Goal: Transaction & Acquisition: Purchase product/service

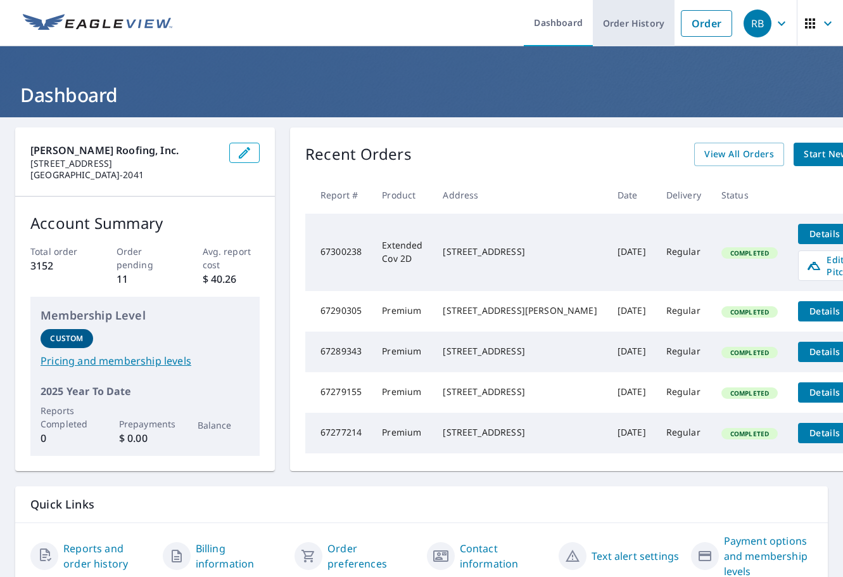
click at [609, 22] on link "Order History" at bounding box center [634, 23] width 82 height 46
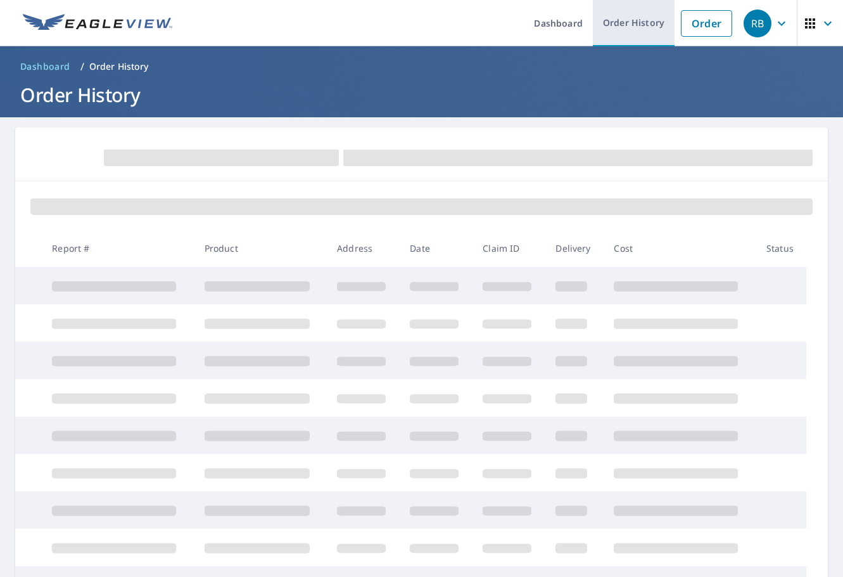
drag, startPoint x: 663, startPoint y: 25, endPoint x: 675, endPoint y: 25, distance: 12.7
click at [663, 25] on link "Order History" at bounding box center [634, 23] width 82 height 46
click at [690, 24] on link "Order" at bounding box center [706, 23] width 51 height 27
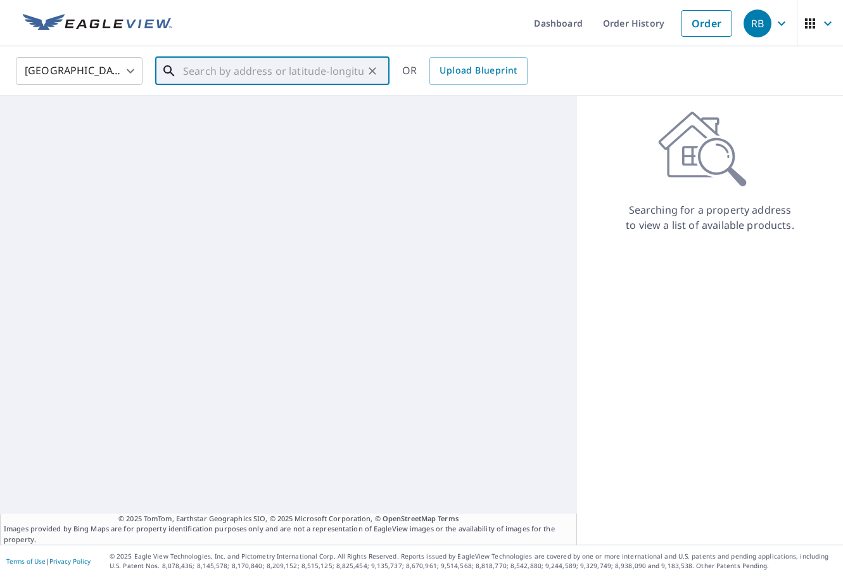
click at [222, 66] on input "text" at bounding box center [273, 70] width 181 height 35
paste input "12828 Roper Rd"
type input "12828 Roper Rd"
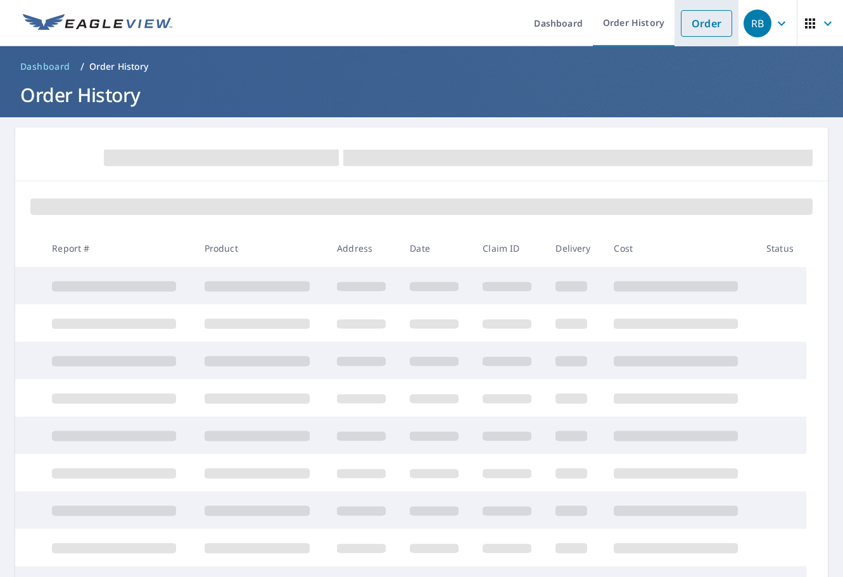
click at [709, 19] on link "Order" at bounding box center [706, 23] width 51 height 27
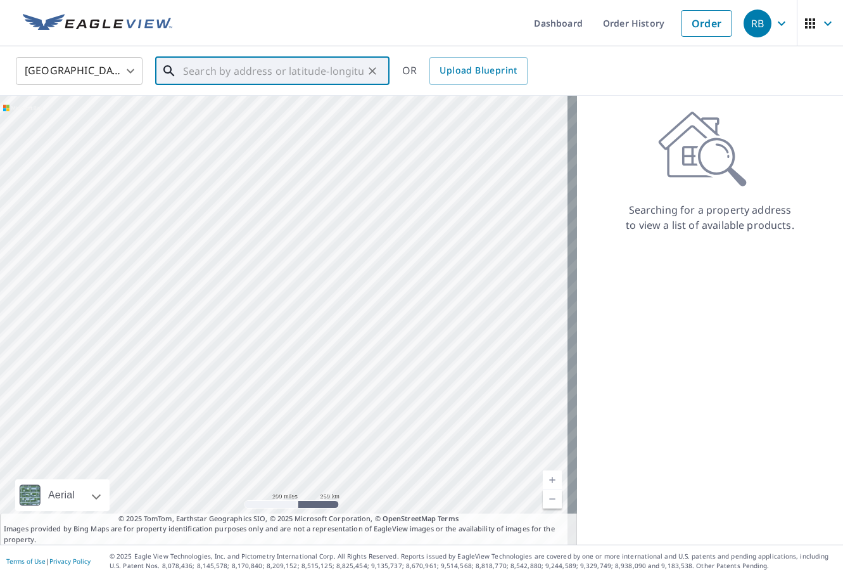
click at [270, 79] on input "text" at bounding box center [273, 70] width 181 height 35
paste input "12828 Roper Rd"
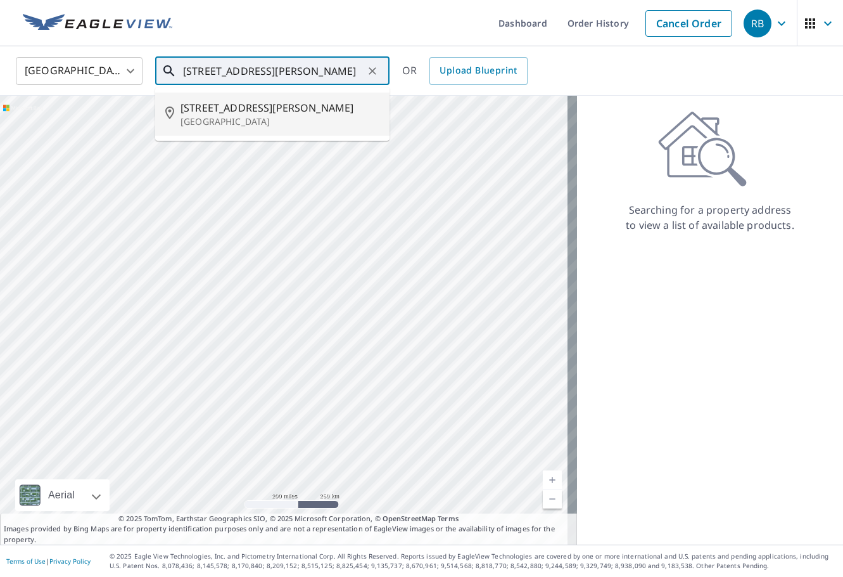
click at [294, 117] on p "Winter Garden, FL 34787" at bounding box center [280, 121] width 199 height 13
type input "12828 Roper Rd Winter Garden, FL 34787"
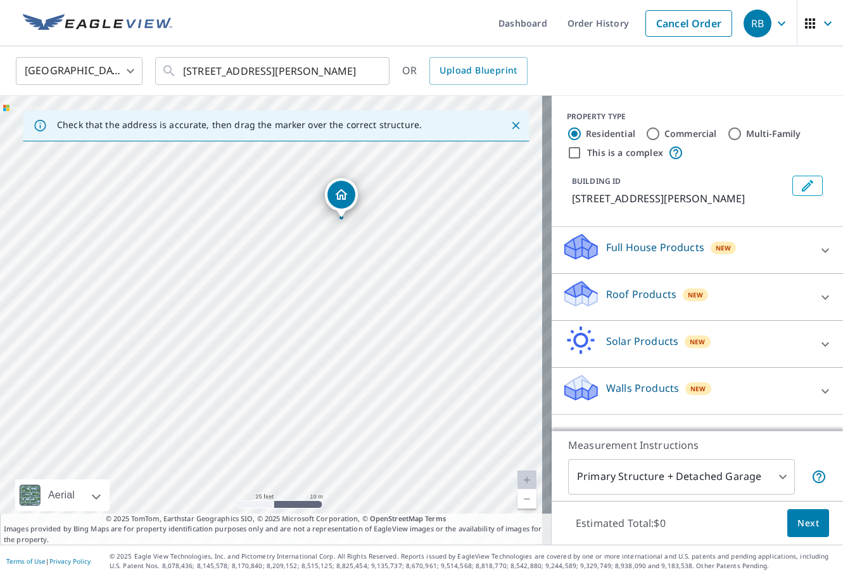
click at [663, 296] on p "Roof Products" at bounding box center [641, 293] width 70 height 15
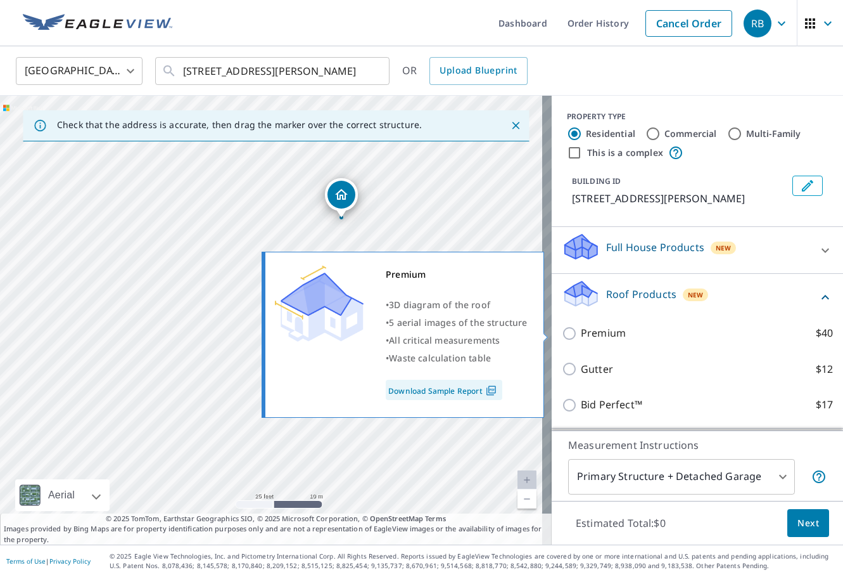
click at [614, 333] on p "Premium" at bounding box center [603, 333] width 45 height 16
click at [581, 333] on input "Premium $40" at bounding box center [571, 333] width 19 height 15
checkbox input "true"
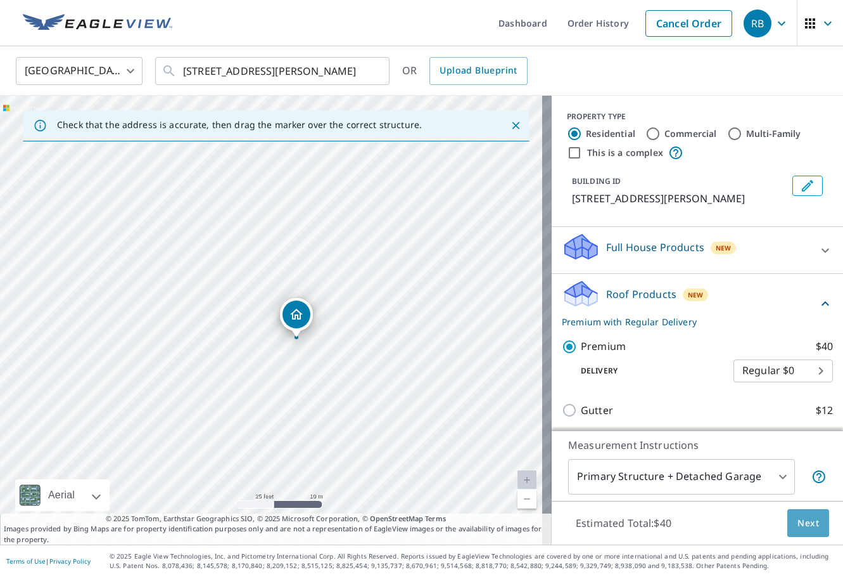
click at [813, 525] on button "Next" at bounding box center [809, 523] width 42 height 29
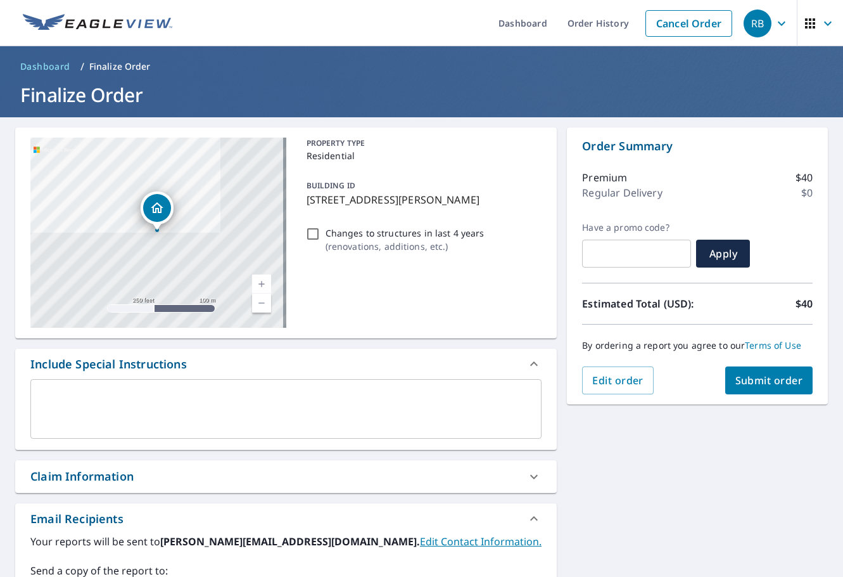
click at [127, 475] on div "Claim Information" at bounding box center [81, 476] width 103 height 17
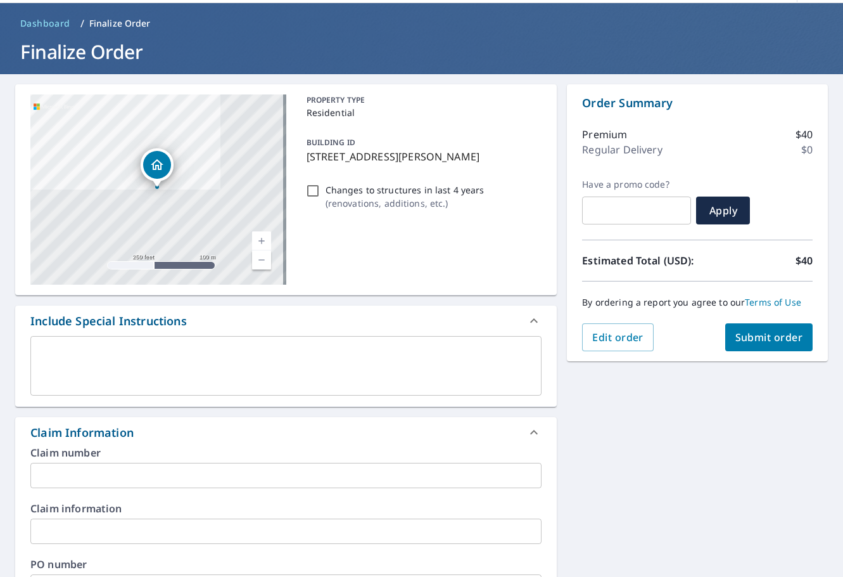
scroll to position [63, 0]
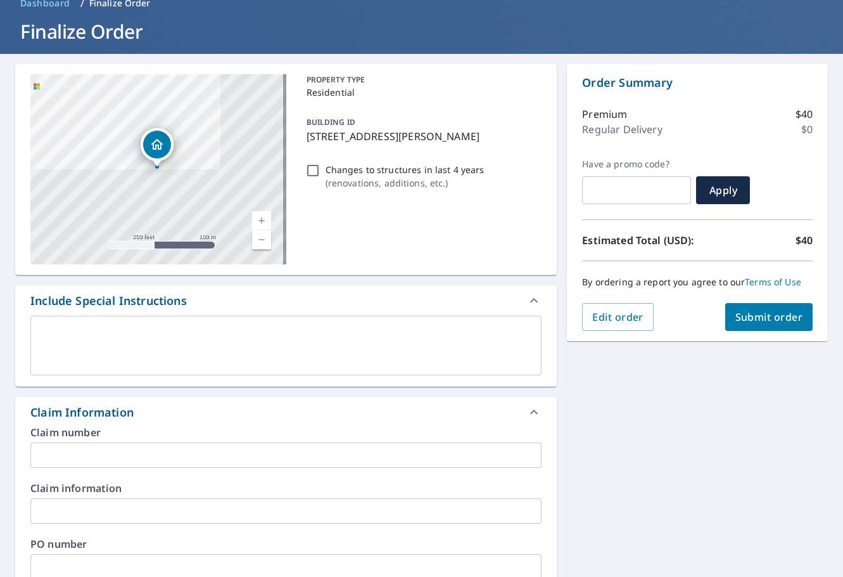
click at [124, 456] on input "text" at bounding box center [285, 454] width 511 height 25
click at [197, 572] on input "text" at bounding box center [285, 566] width 511 height 25
paste input "#NLC-82984"
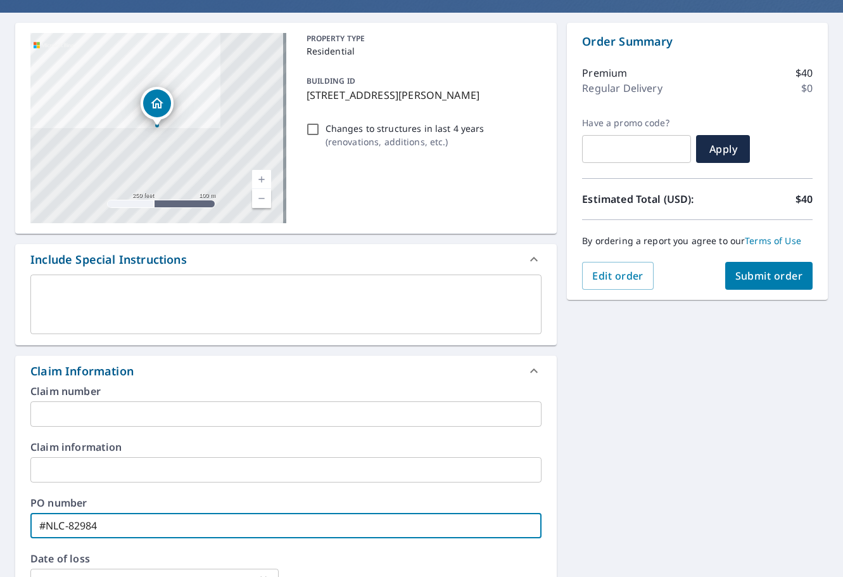
scroll to position [127, 0]
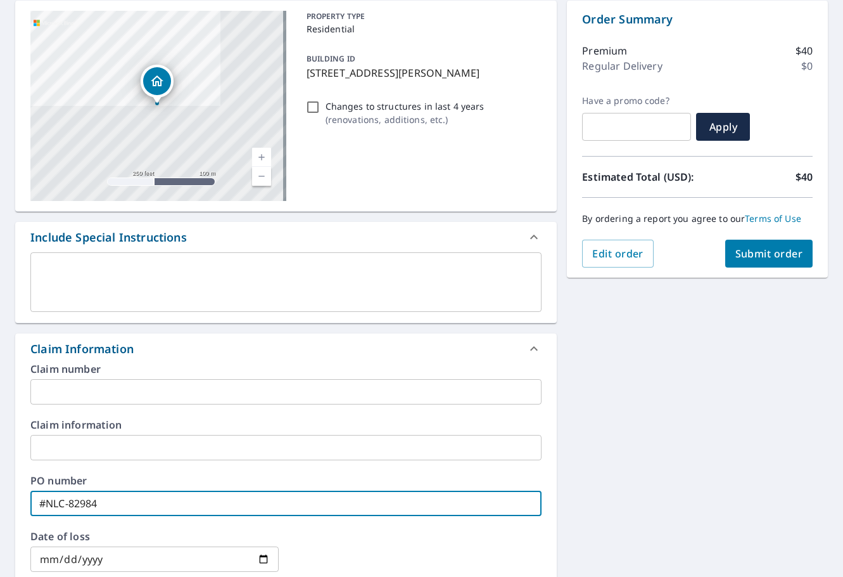
type input "#NLC-82984"
click at [767, 252] on span "Submit order" at bounding box center [770, 253] width 68 height 14
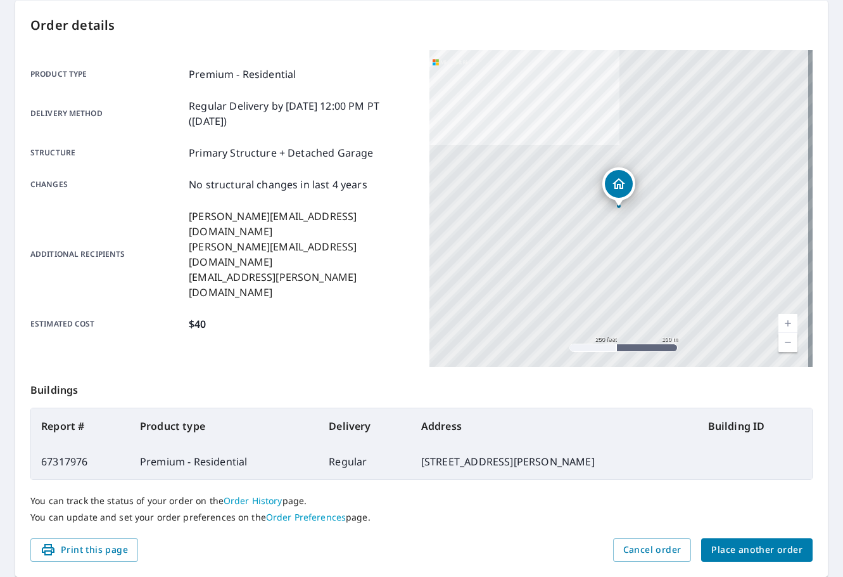
click at [788, 545] on span "Place another order" at bounding box center [757, 550] width 91 height 16
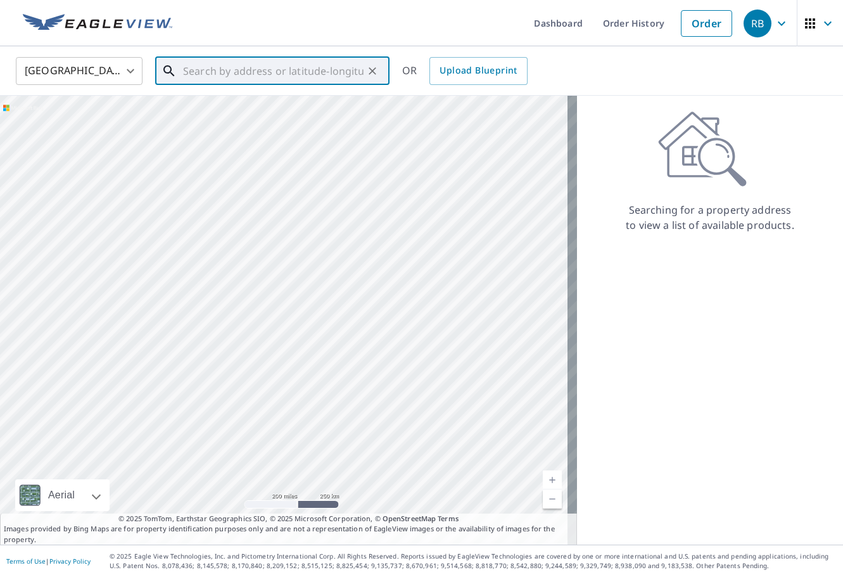
click at [328, 77] on input "text" at bounding box center [273, 70] width 181 height 35
paste input "5530 Trento St"
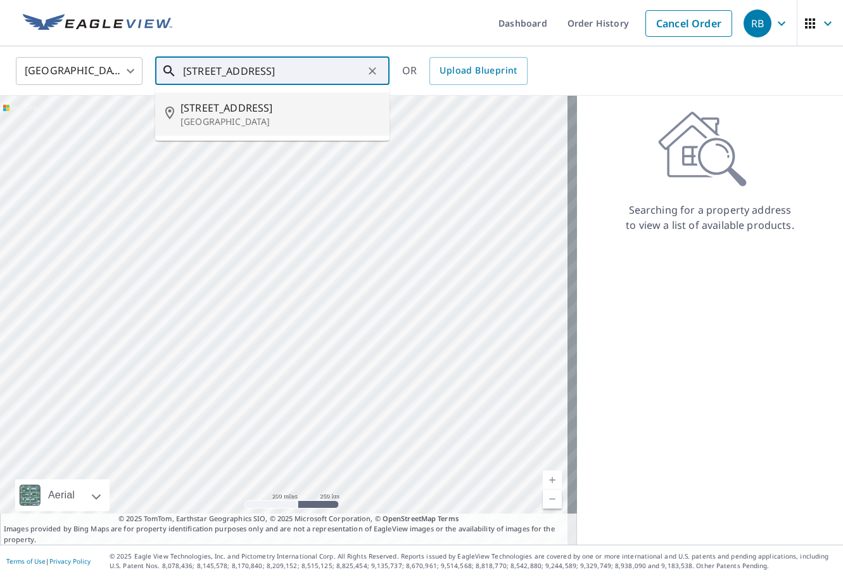
click at [235, 107] on span "5530 Trento St" at bounding box center [280, 107] width 199 height 15
type input "5530 Trento St Orlando, FL 32807"
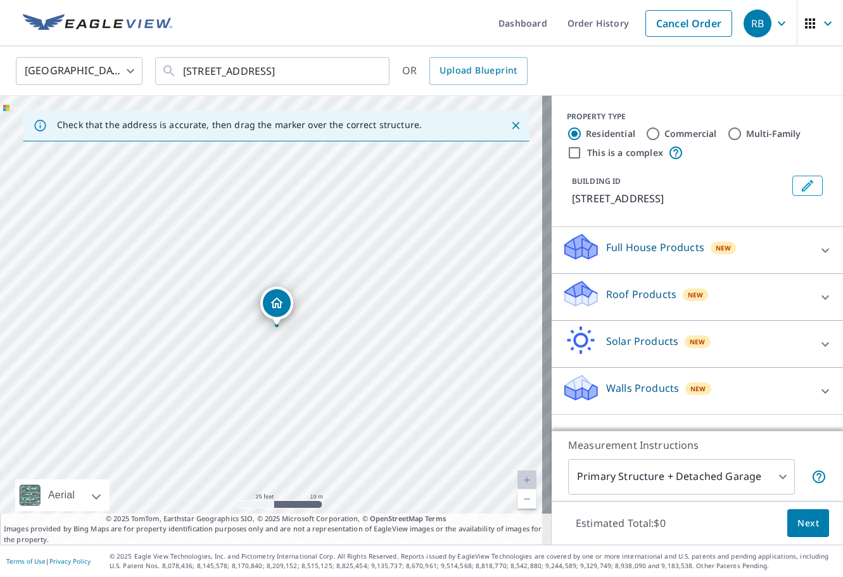
click at [631, 297] on p "Roof Products" at bounding box center [641, 293] width 70 height 15
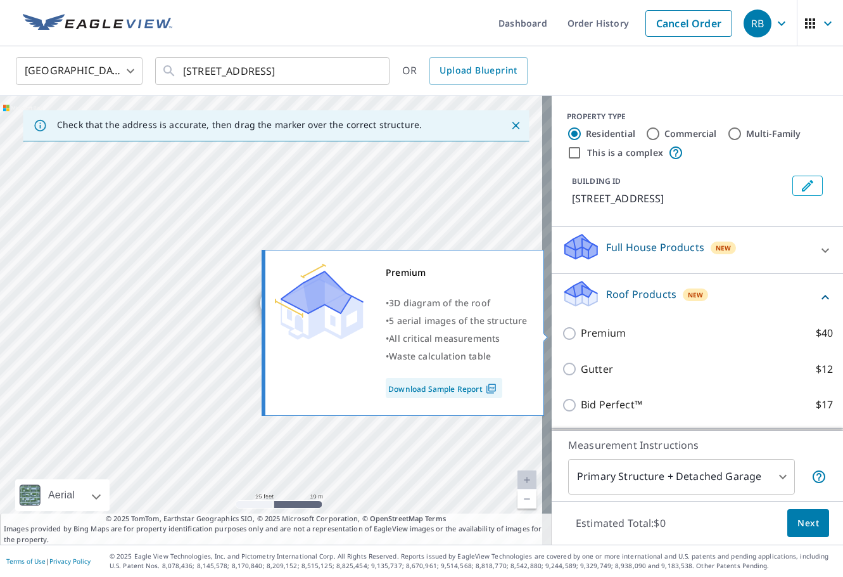
click at [606, 335] on p "Premium" at bounding box center [603, 333] width 45 height 16
click at [581, 335] on input "Premium $40" at bounding box center [571, 333] width 19 height 15
checkbox input "true"
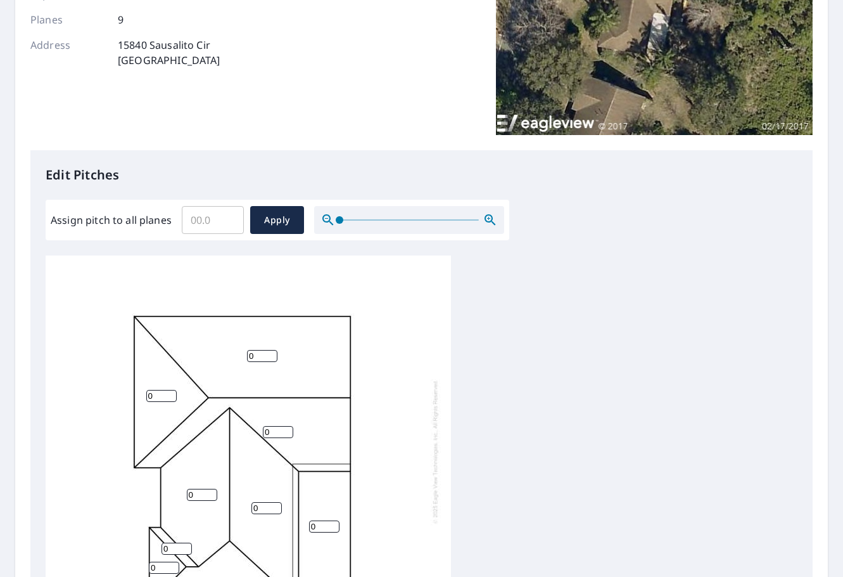
scroll to position [13, 0]
click at [213, 216] on input "Assign pitch to all planes" at bounding box center [213, 219] width 62 height 35
type input "5"
click at [321, 520] on input "0" at bounding box center [324, 526] width 30 height 12
click at [272, 229] on button "Apply" at bounding box center [277, 220] width 54 height 28
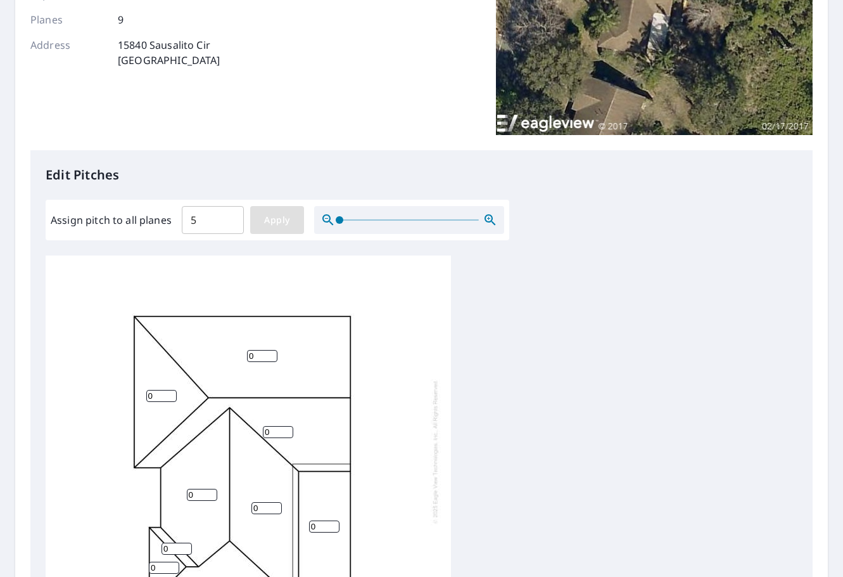
type input "5"
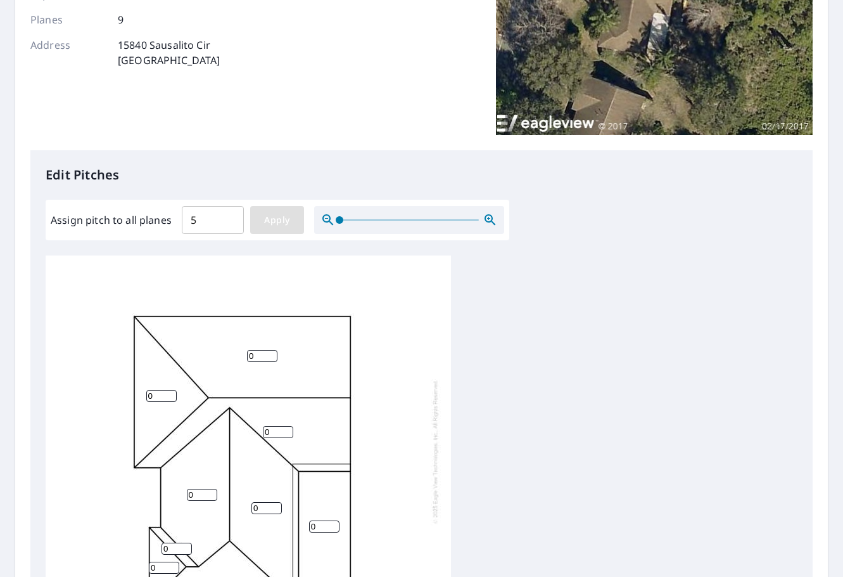
type input "5"
type input "6"
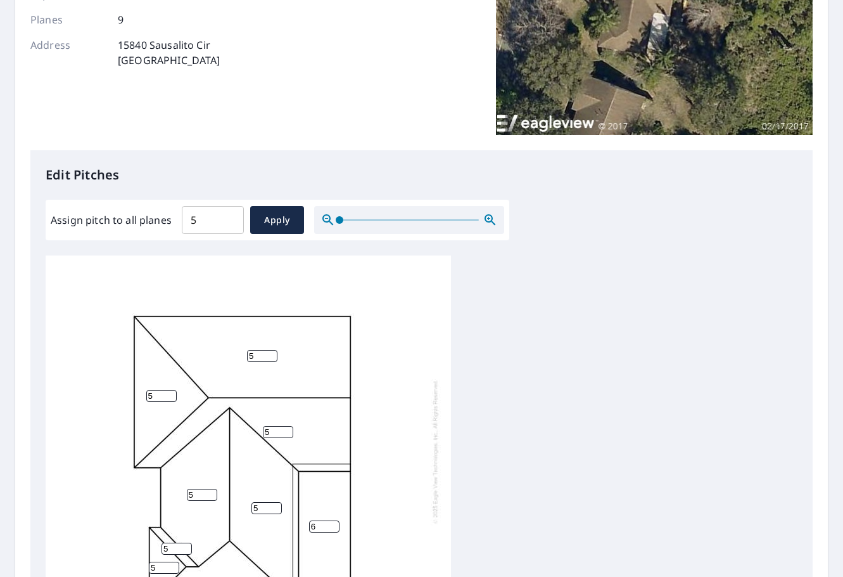
click at [329, 520] on input "6" at bounding box center [324, 526] width 30 height 12
type input "0"
click at [507, 373] on div "5 5 5 5 0 5 5 5 5" at bounding box center [422, 454] width 752 height 398
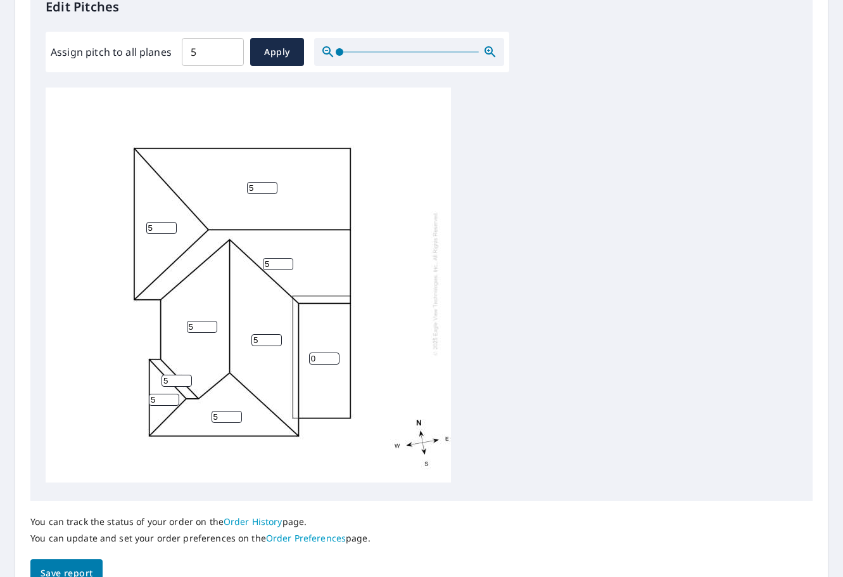
scroll to position [426, 0]
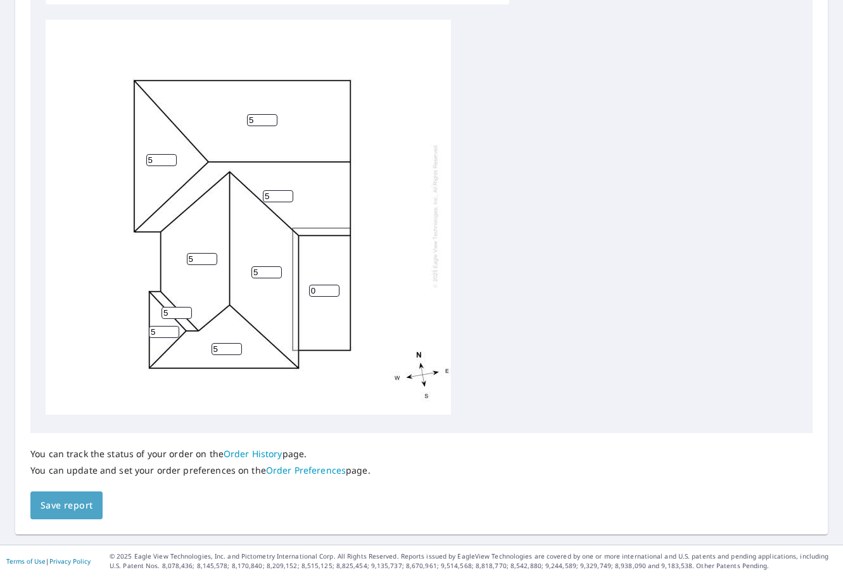
click at [49, 499] on span "Save report" at bounding box center [67, 505] width 52 height 16
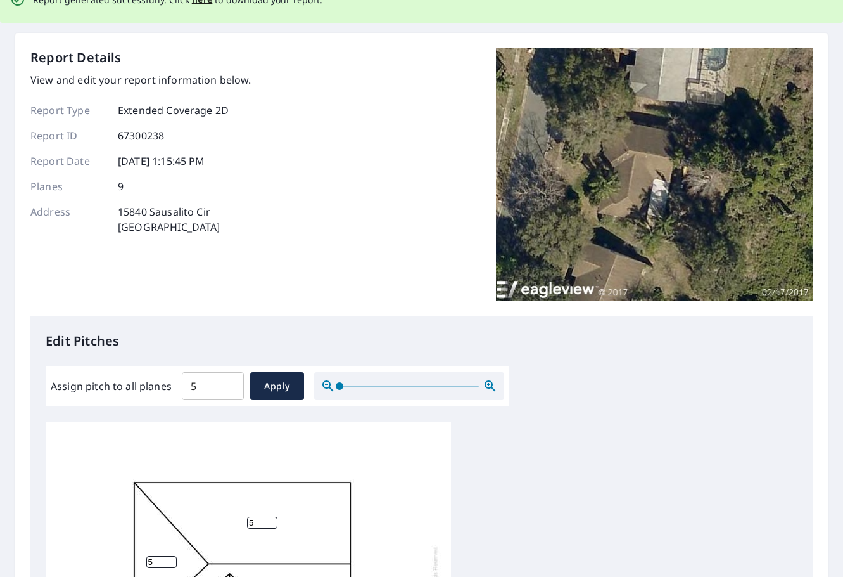
scroll to position [0, 0]
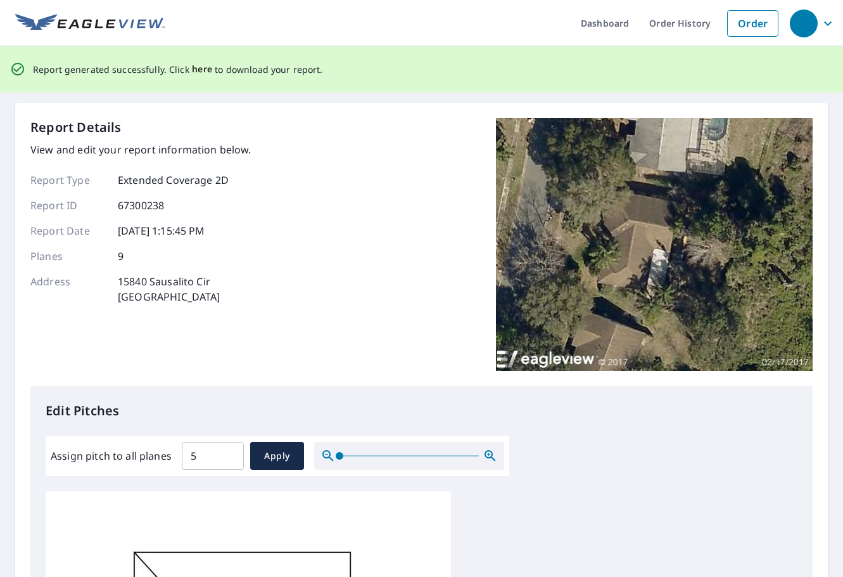
click at [194, 68] on span "here" at bounding box center [202, 69] width 21 height 16
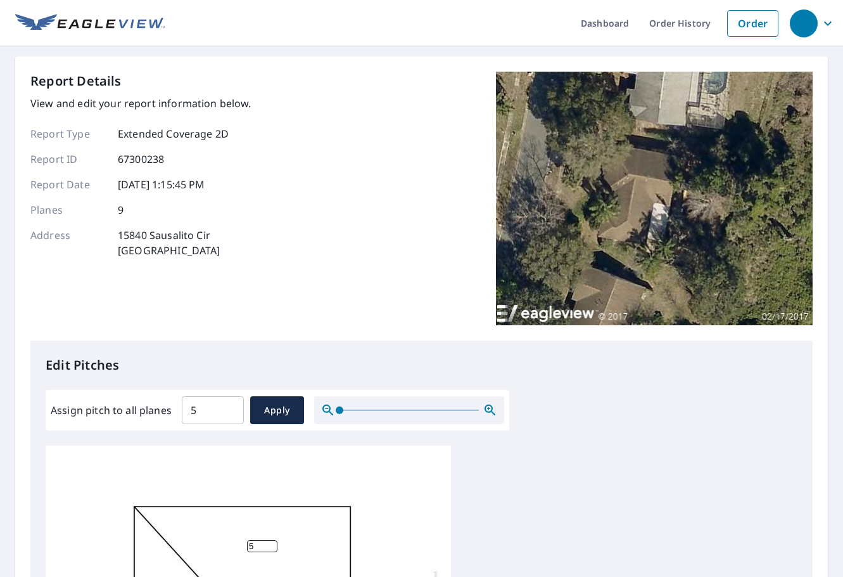
drag, startPoint x: 366, startPoint y: 36, endPoint x: 406, endPoint y: 5, distance: 51.1
click at [367, 34] on ul "Dashboard Order History Order" at bounding box center [475, 23] width 620 height 46
